Goal: Download file/media

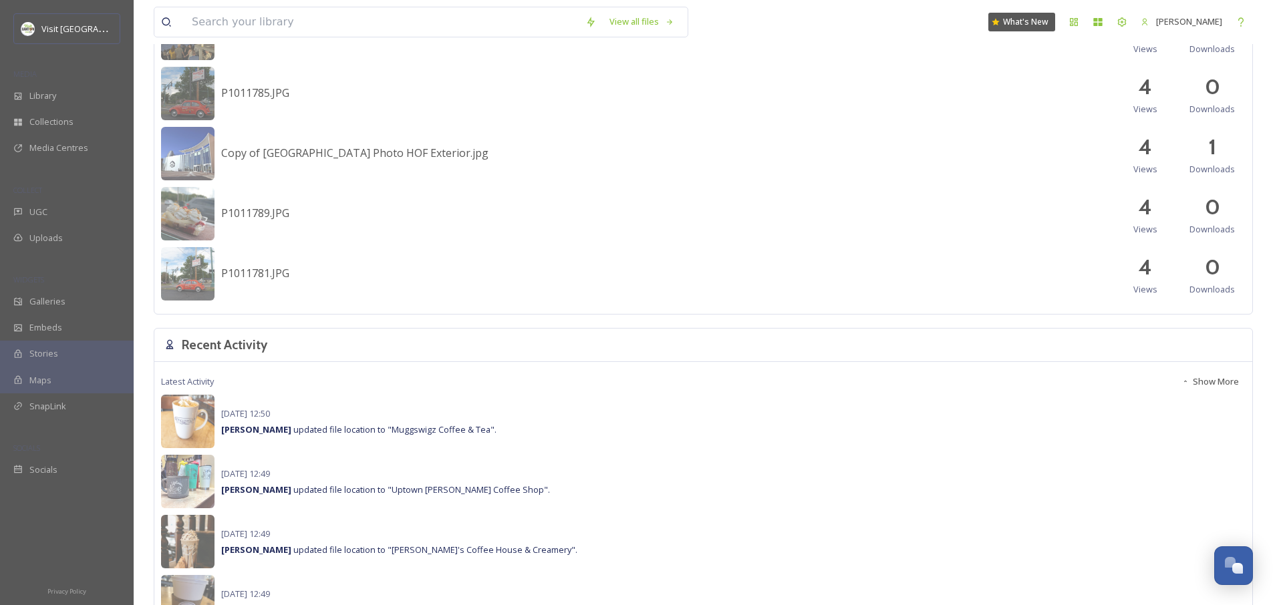
scroll to position [754, 0]
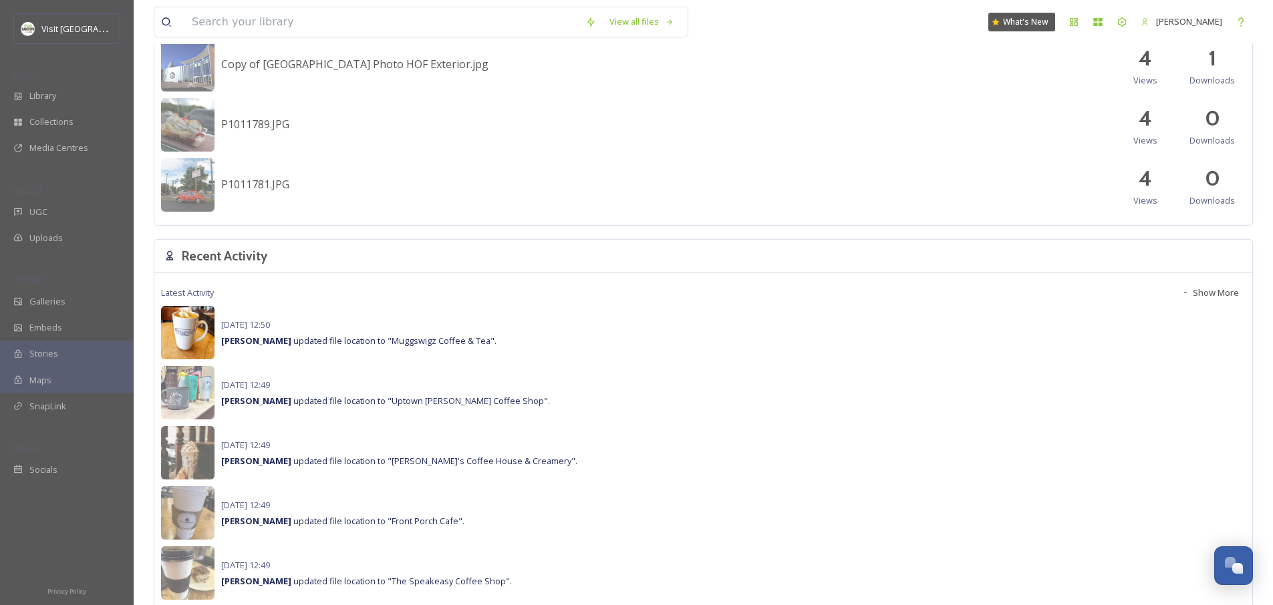
click at [205, 321] on img at bounding box center [187, 332] width 53 height 53
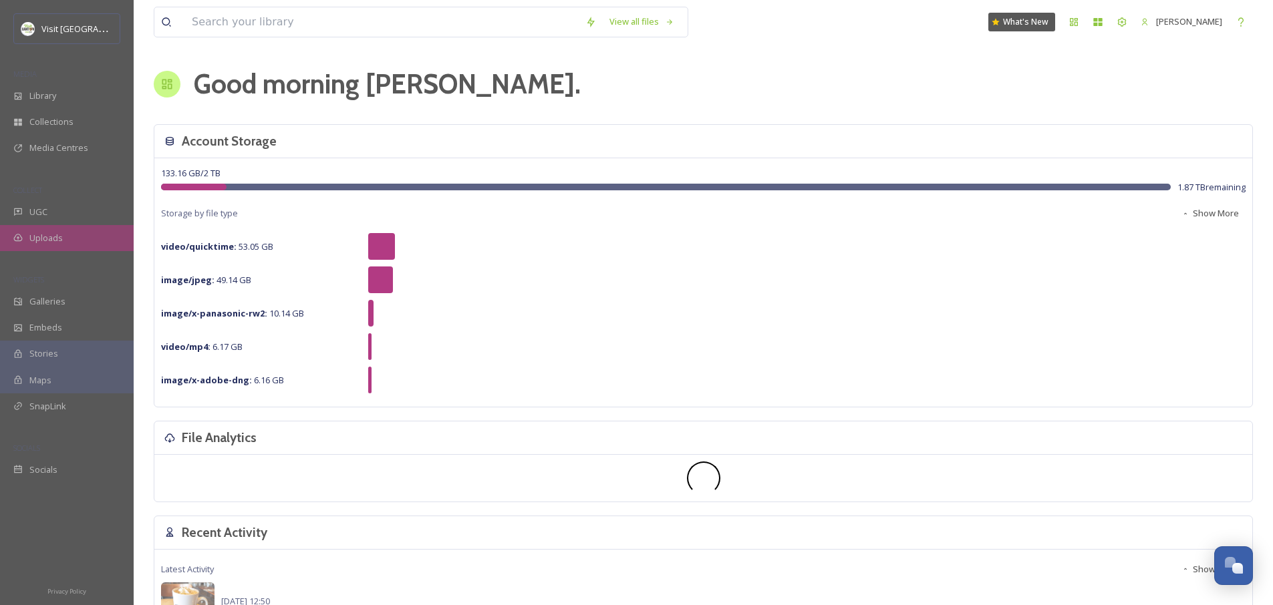
click at [65, 245] on div "Uploads" at bounding box center [67, 238] width 134 height 26
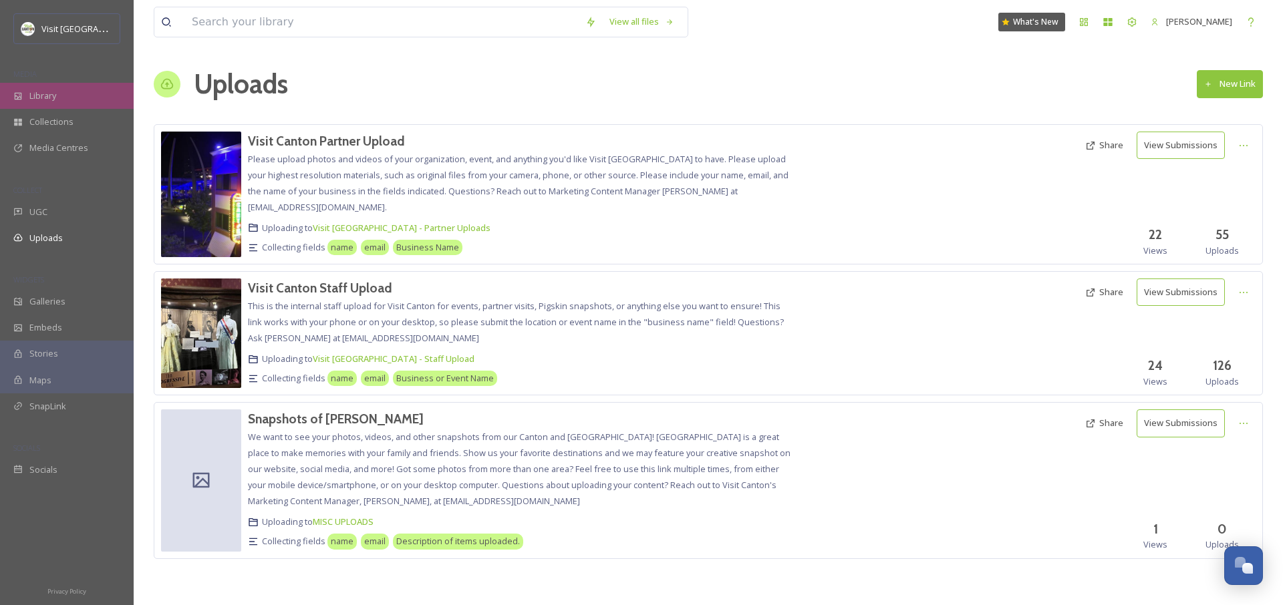
click at [49, 95] on span "Library" at bounding box center [42, 96] width 27 height 13
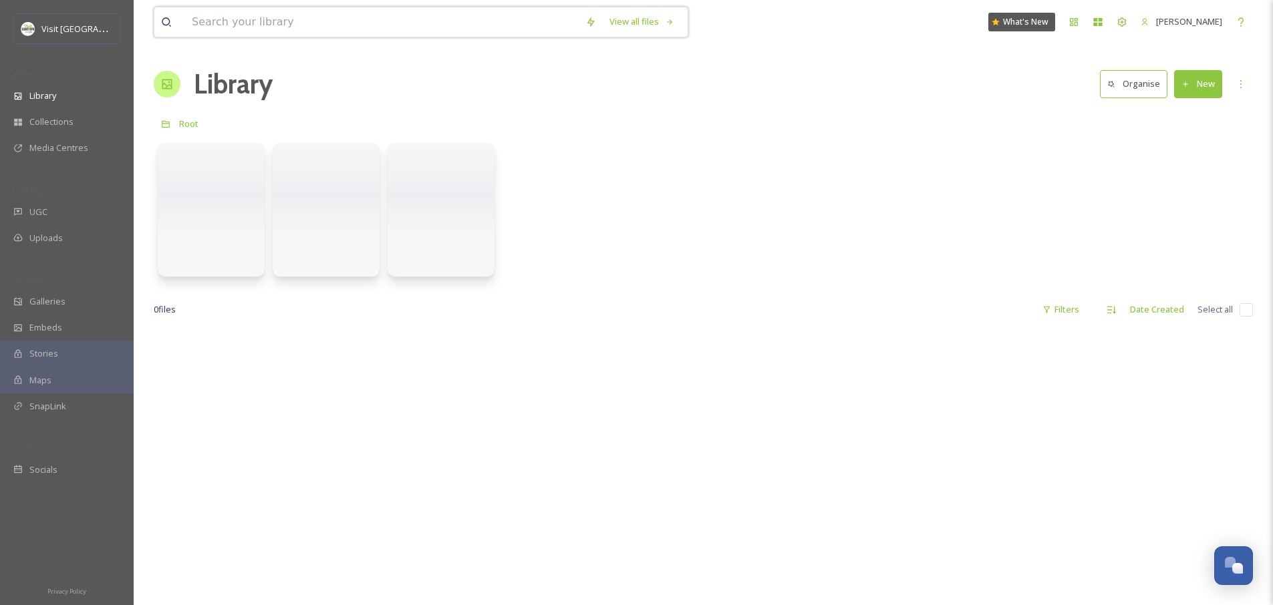
click at [332, 22] on input at bounding box center [381, 21] width 393 height 29
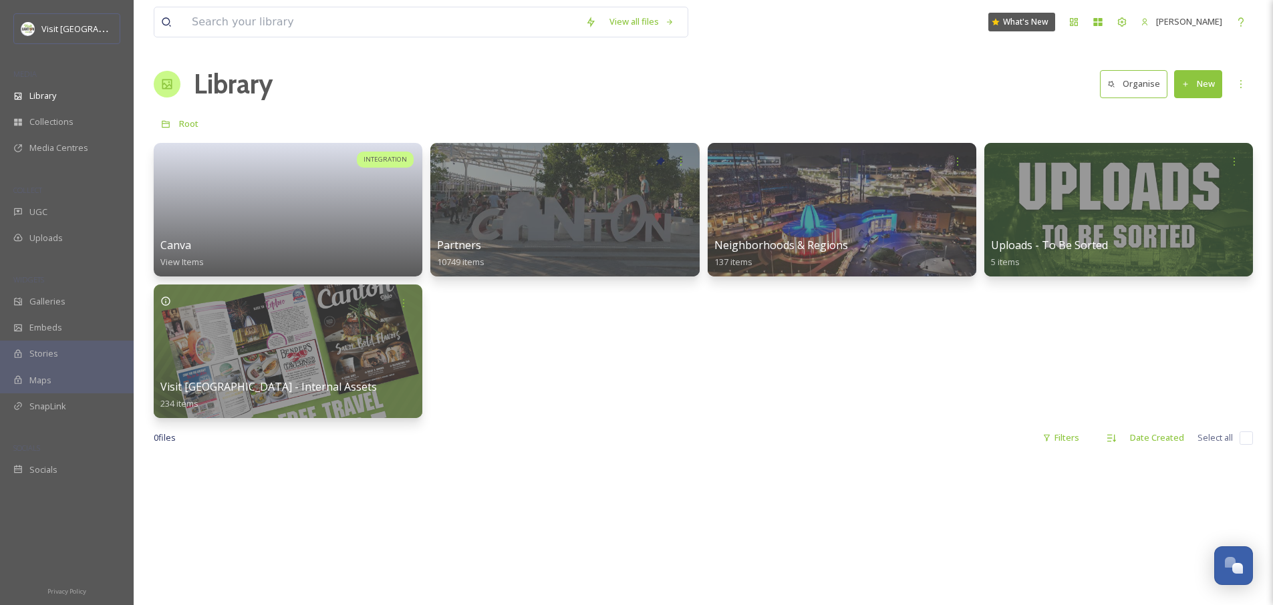
click at [349, 19] on input at bounding box center [381, 21] width 393 height 29
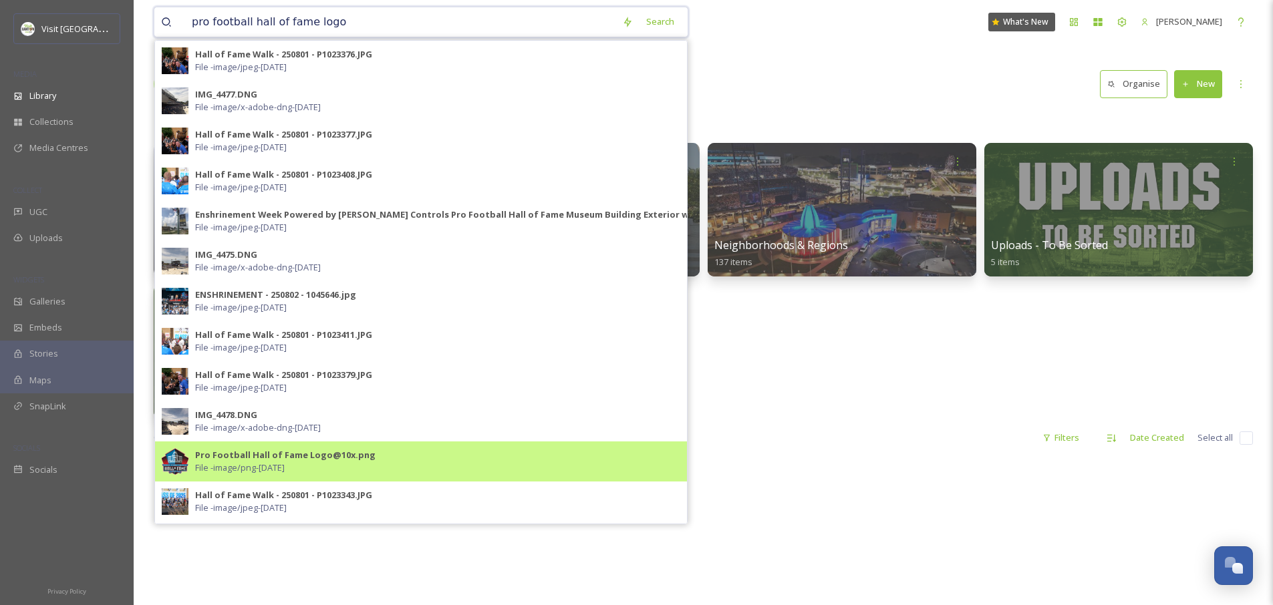
type input "pro football hall of fame logo"
click at [389, 462] on div "Pro Football Hall of Fame Logo@10x.png File - image/png - Sep 08 2025" at bounding box center [437, 461] width 485 height 25
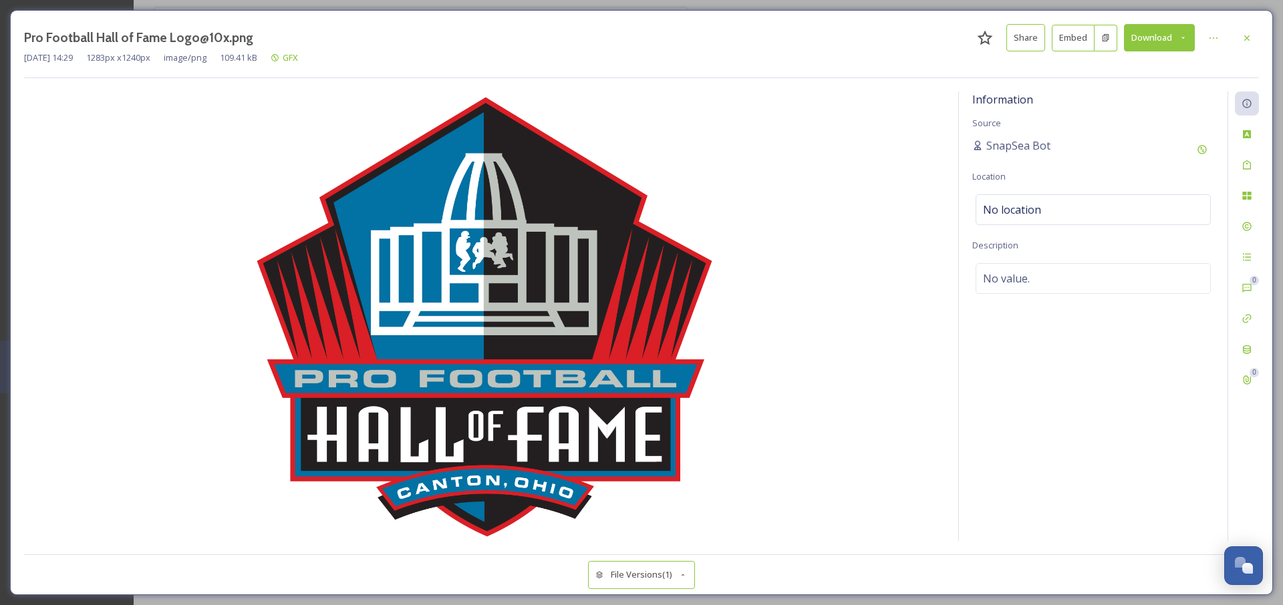
click at [1153, 43] on button "Download" at bounding box center [1159, 37] width 71 height 27
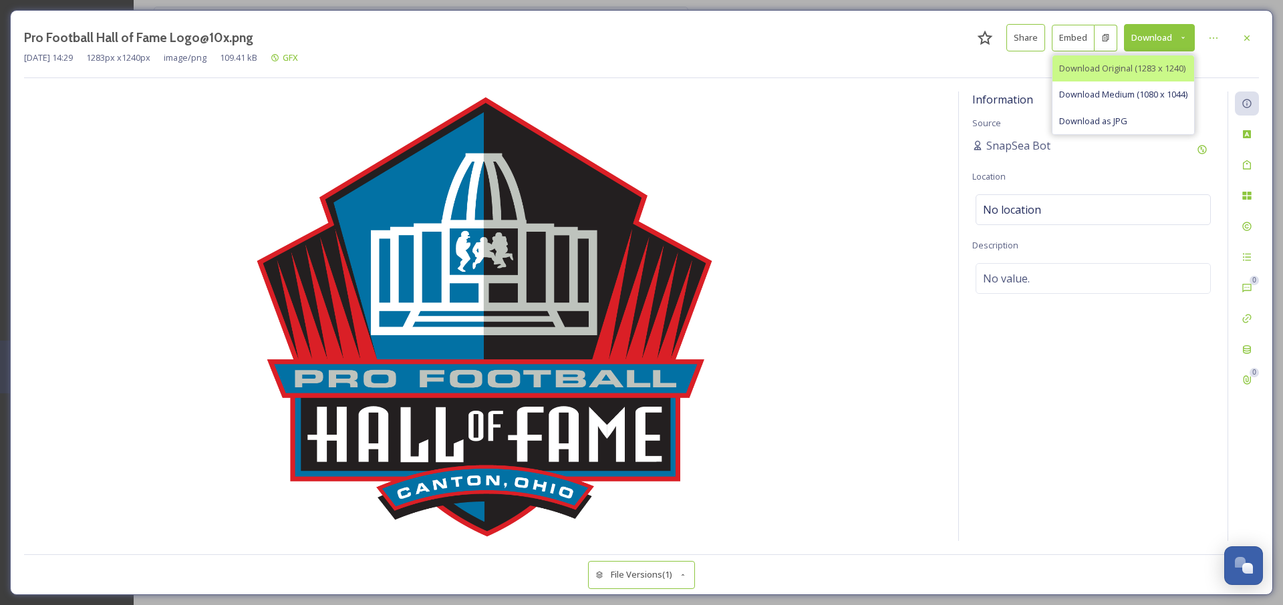
click at [1129, 63] on span "Download Original (1283 x 1240)" at bounding box center [1122, 68] width 126 height 13
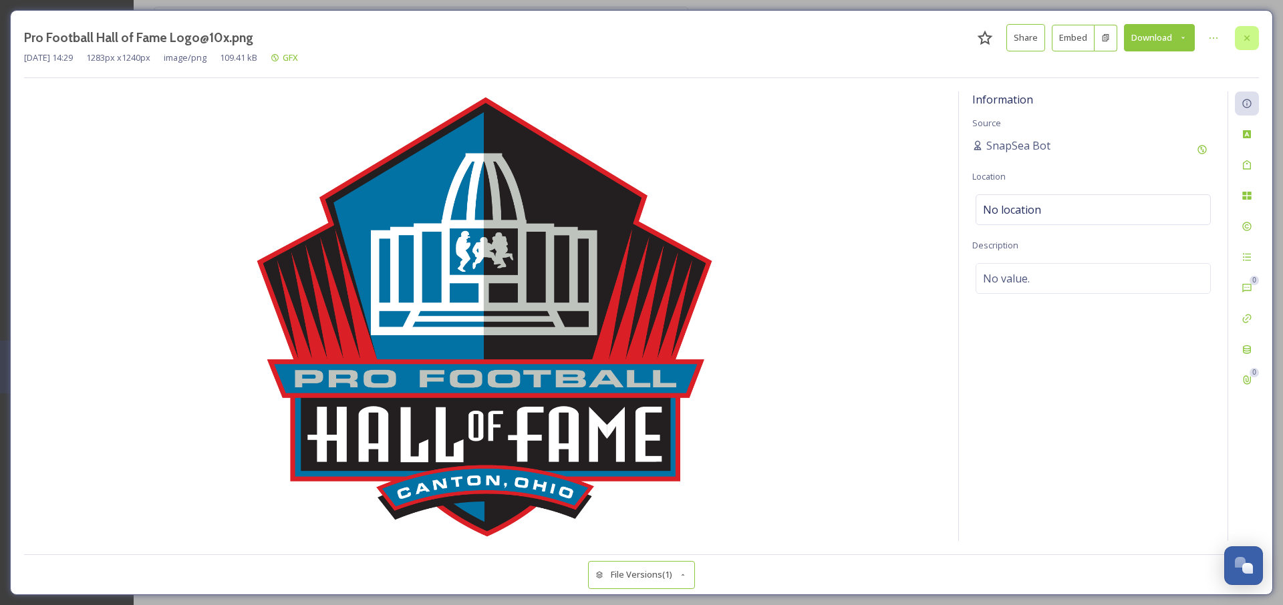
click at [1250, 37] on icon at bounding box center [1246, 38] width 11 height 11
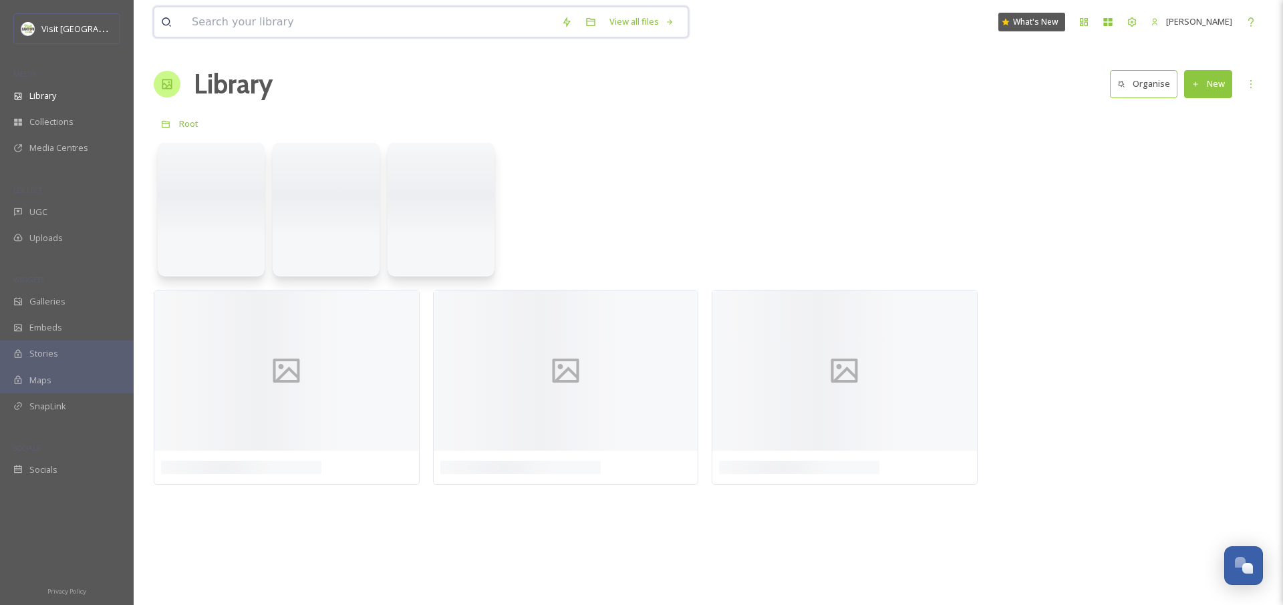
click at [384, 28] on input at bounding box center [369, 21] width 369 height 29
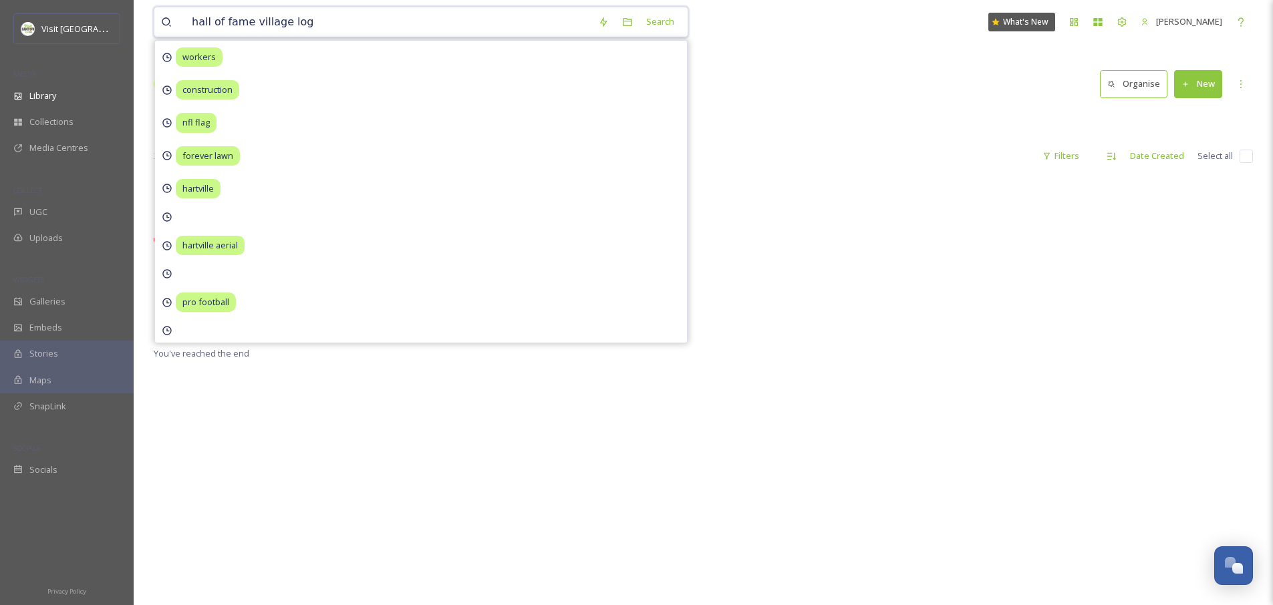
type input "hall of fame village logo"
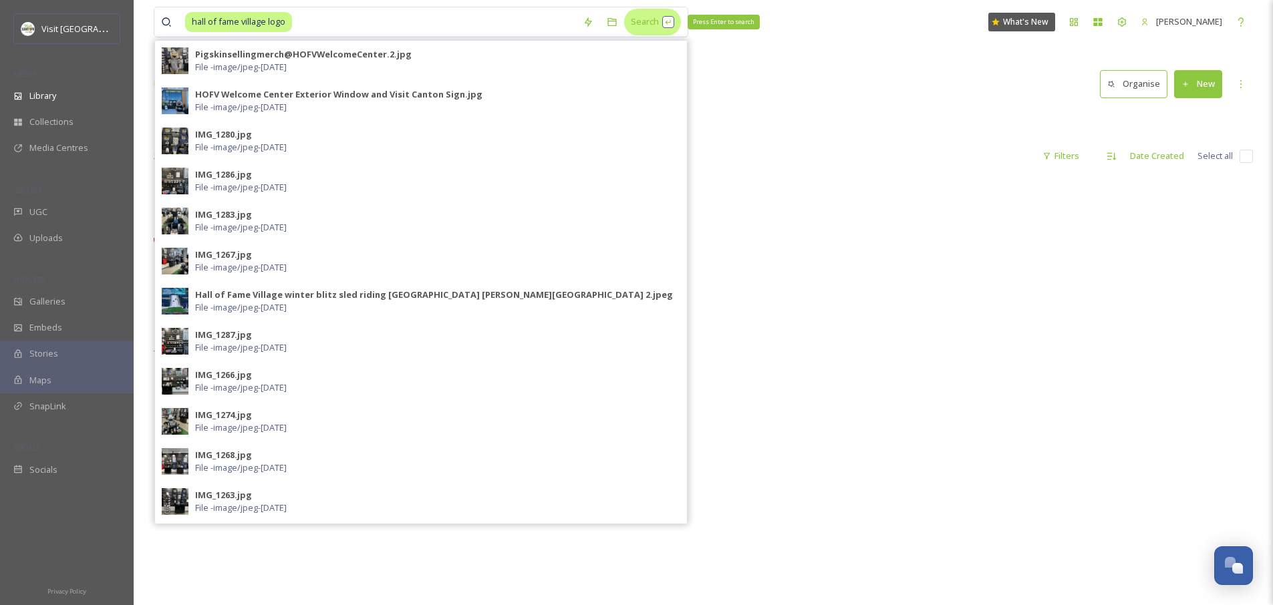
click at [646, 22] on div "Search Press Enter to search" at bounding box center [652, 22] width 57 height 26
